Goal: Task Accomplishment & Management: Use online tool/utility

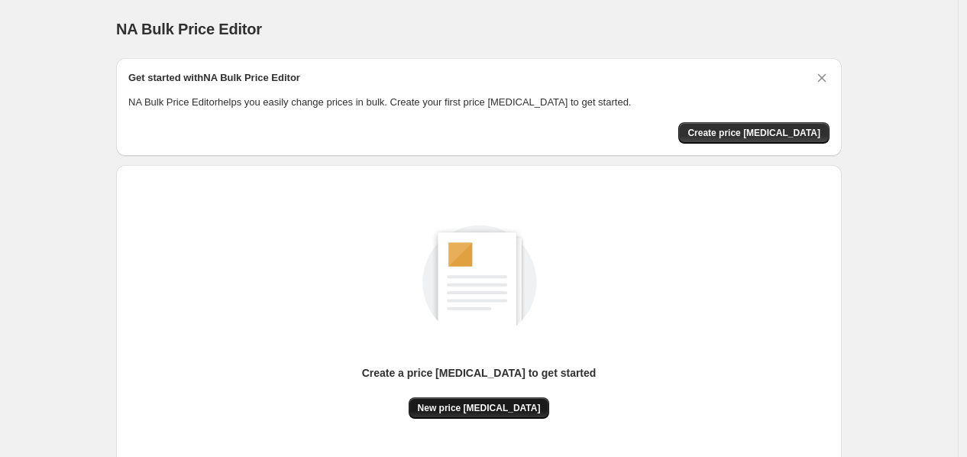
click at [498, 397] on button "New price [MEDICAL_DATA]" at bounding box center [479, 407] width 141 height 21
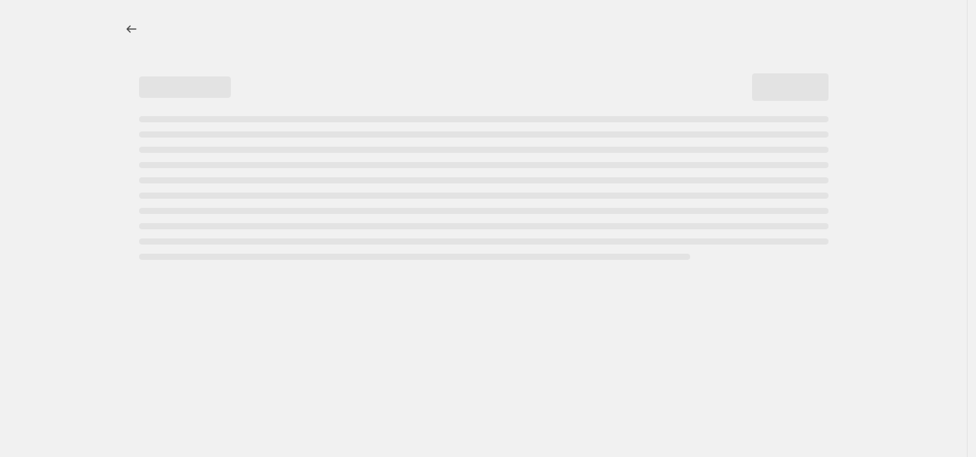
select select "percentage"
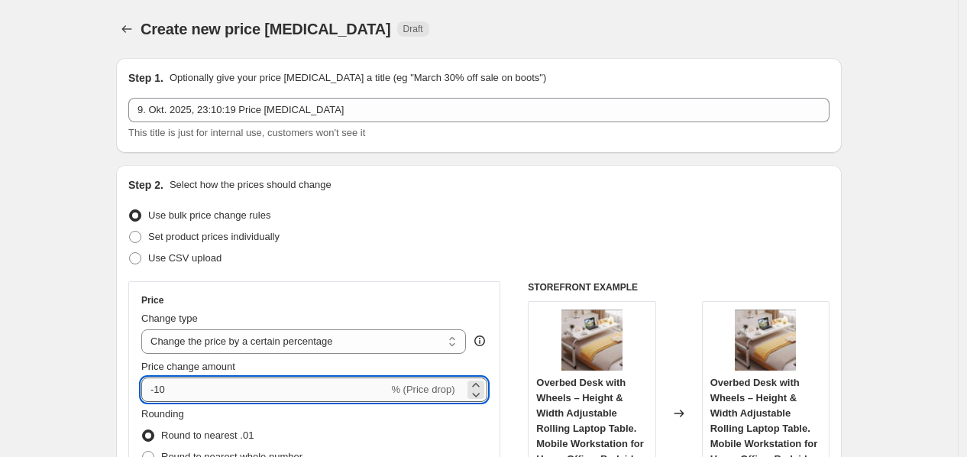
click at [326, 389] on input "-10" at bounding box center [264, 390] width 247 height 24
type input "-1"
type input "-30"
click at [743, 209] on div "Use bulk price change rules" at bounding box center [479, 215] width 702 height 21
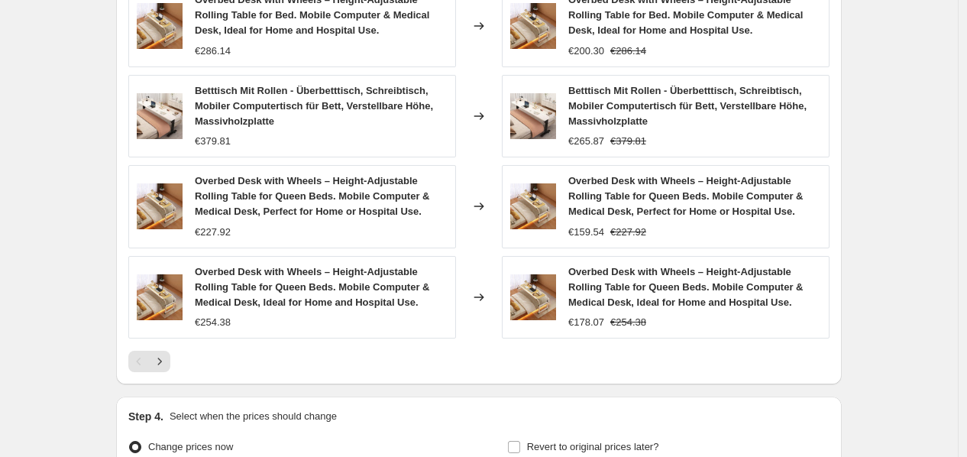
scroll to position [1173, 0]
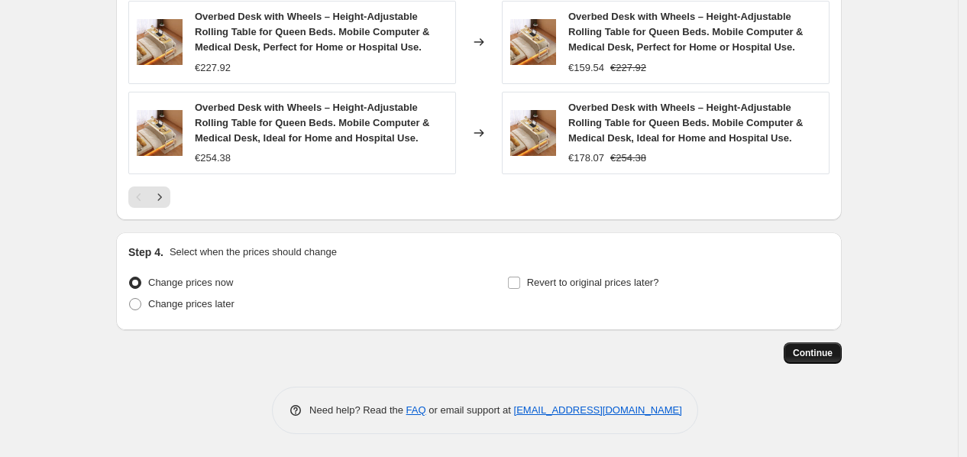
click at [822, 354] on span "Continue" at bounding box center [813, 353] width 40 height 12
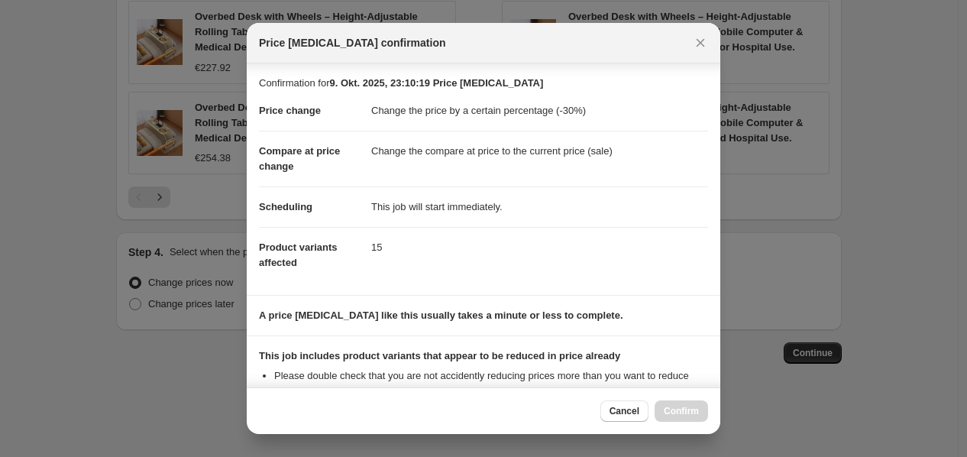
scroll to position [186, 0]
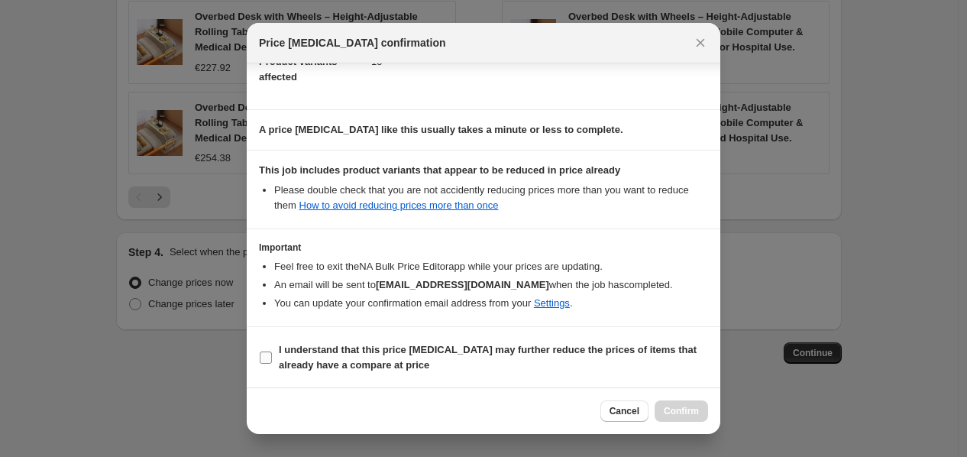
click at [477, 350] on b "I understand that this price change job may further reduce the prices of items …" at bounding box center [488, 357] width 418 height 27
click at [272, 352] on input "I understand that this price change job may further reduce the prices of items …" at bounding box center [266, 358] width 12 height 12
checkbox input "true"
click at [681, 414] on span "Confirm" at bounding box center [681, 411] width 35 height 12
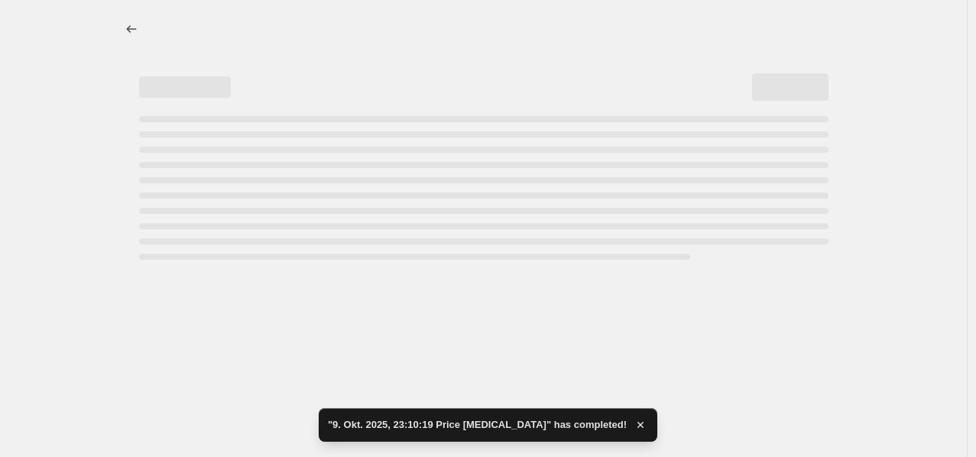
select select "percentage"
